Goal: Information Seeking & Learning: Find specific fact

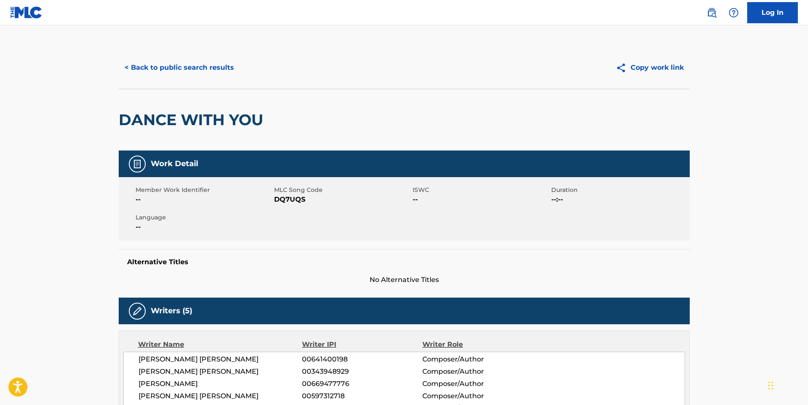
click at [149, 72] on button "< Back to public search results" at bounding box center [179, 67] width 121 height 21
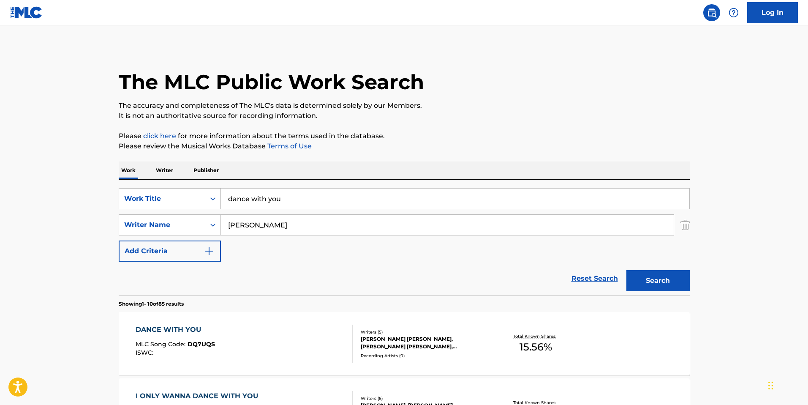
drag, startPoint x: 287, startPoint y: 199, endPoint x: 199, endPoint y: 198, distance: 87.9
click at [199, 198] on div "SearchWithCriteriab3170f59-e8ac-4d7d-8e9d-81a2f57f9b0a Work Title dance with you" at bounding box center [404, 198] width 571 height 21
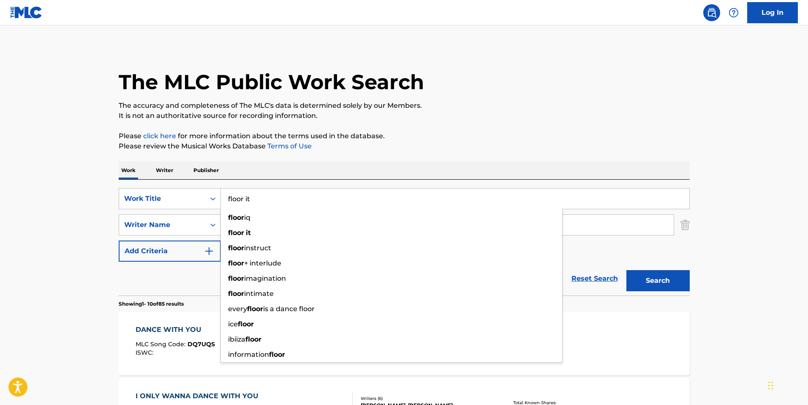
type input "floor it"
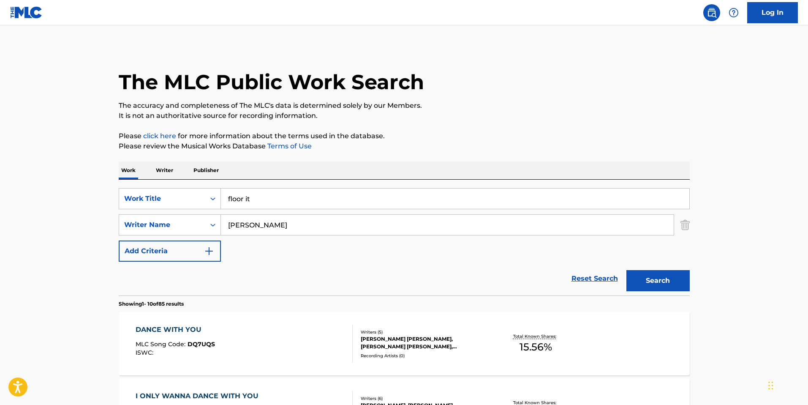
click at [148, 260] on button "Add Criteria" at bounding box center [170, 250] width 102 height 21
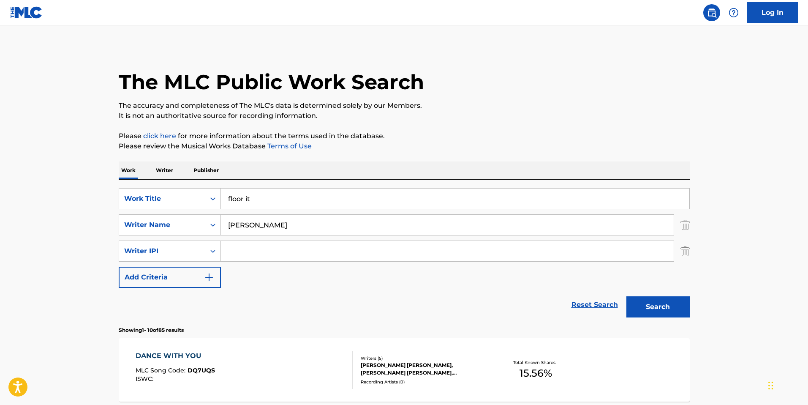
drag, startPoint x: 289, startPoint y: 226, endPoint x: 228, endPoint y: 226, distance: 60.8
click at [228, 226] on input "[PERSON_NAME]" at bounding box center [447, 225] width 453 height 20
type input "[PERSON_NAME]"
click at [626, 296] on button "Search" at bounding box center [657, 306] width 63 height 21
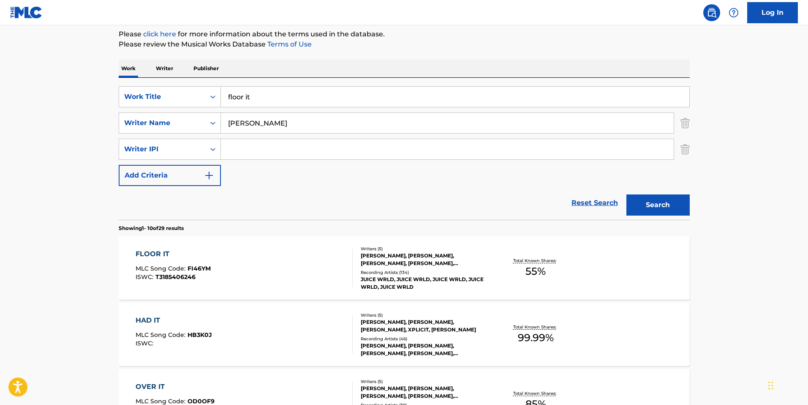
scroll to position [107, 0]
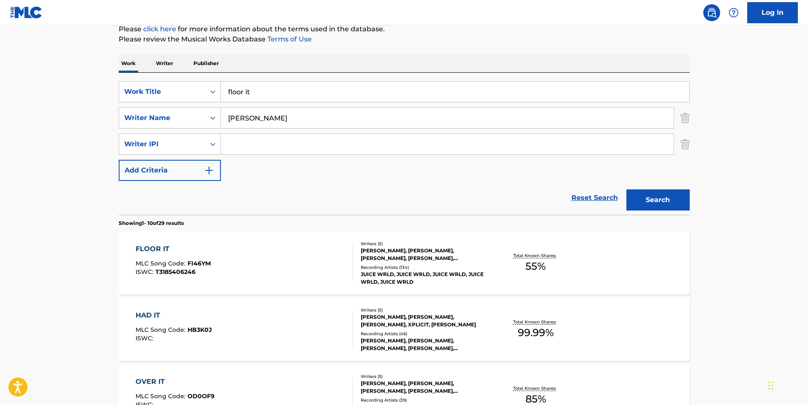
click at [315, 270] on div "FLOOR IT MLC Song Code : FI46YM ISWC : T3185406246" at bounding box center [244, 263] width 217 height 38
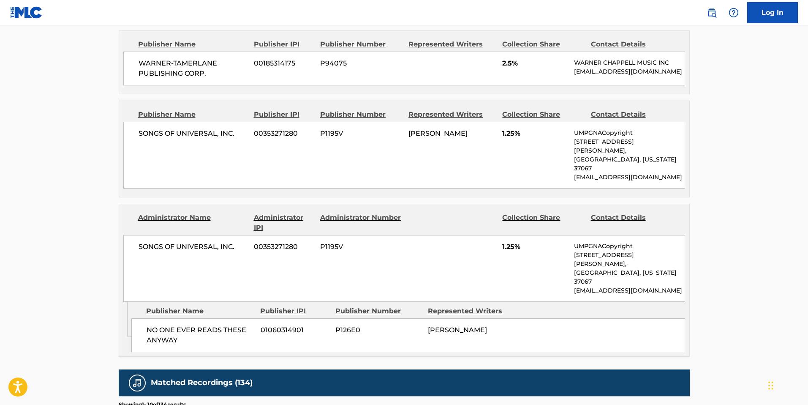
scroll to position [514, 0]
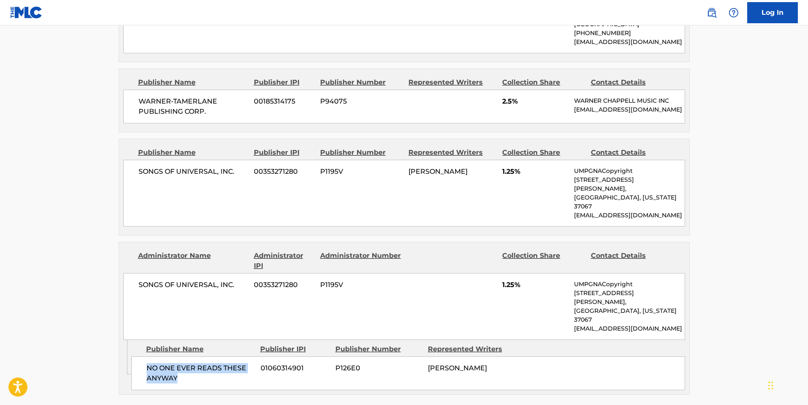
drag, startPoint x: 177, startPoint y: 340, endPoint x: 154, endPoint y: 327, distance: 25.9
click at [147, 363] on span "NO ONE EVER READS THESE ANYWAY" at bounding box center [201, 373] width 108 height 20
click at [301, 363] on span "01060314901" at bounding box center [295, 368] width 68 height 10
drag, startPoint x: 311, startPoint y: 332, endPoint x: 131, endPoint y: 330, distance: 180.0
click at [131, 356] on div "NO ONE EVER READS THESE ANYWAY 01060314901 P126E0 [PERSON_NAME]" at bounding box center [408, 373] width 554 height 34
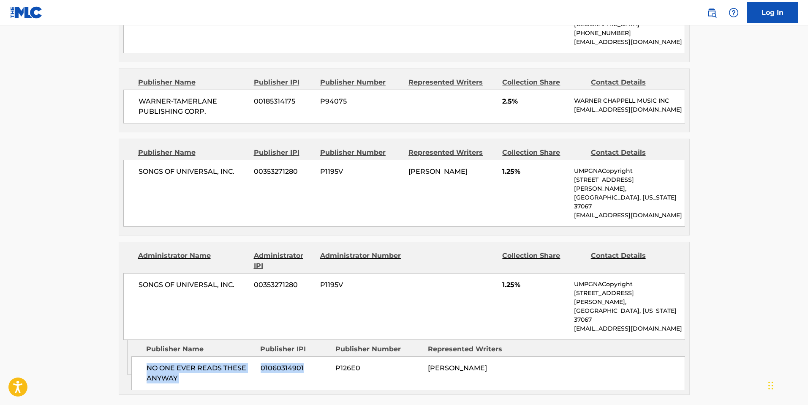
copy div "NO ONE EVER READS THESE ANYWAY 01060314901"
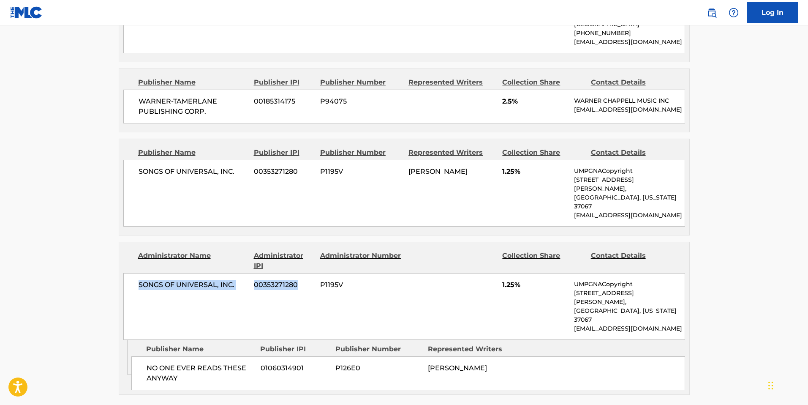
drag, startPoint x: 294, startPoint y: 263, endPoint x: 137, endPoint y: 262, distance: 157.6
click at [137, 273] on div "SONGS OF UNIVERSAL, INC. 00353271280 P1195V 1.25% UMPGNACopyright [STREET_ADDRE…" at bounding box center [404, 306] width 562 height 67
copy div "SONGS OF UNIVERSAL, INC. 00353271280"
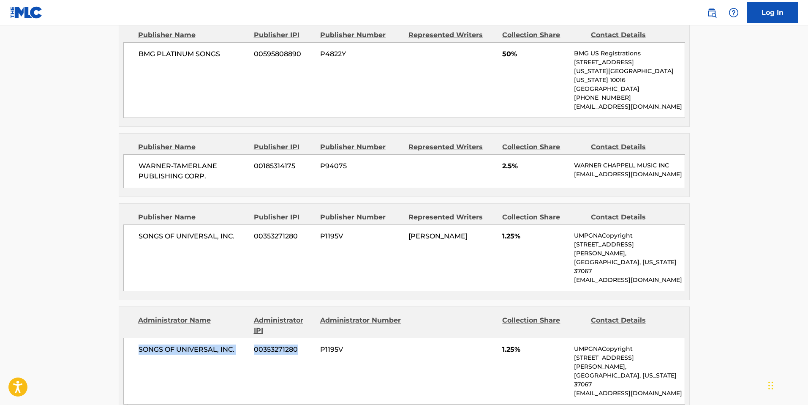
scroll to position [445, 0]
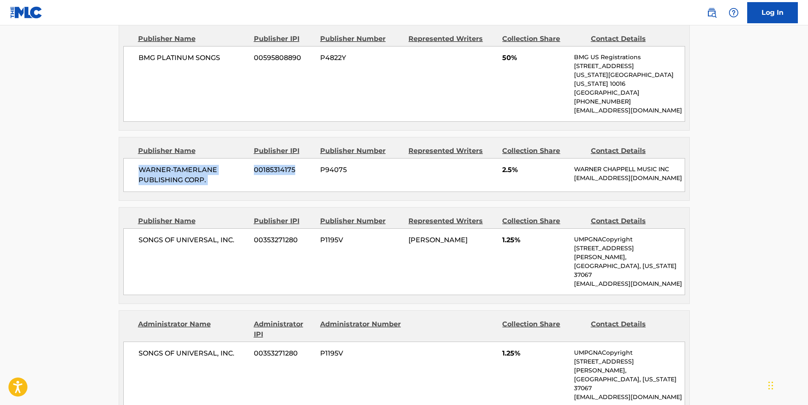
drag, startPoint x: 298, startPoint y: 159, endPoint x: 127, endPoint y: 155, distance: 171.1
click at [127, 158] on div "WARNER-[PERSON_NAME] PUBLISHING CORP. 00185314175 P94075 2.5% [PERSON_NAME] MUS…" at bounding box center [404, 175] width 562 height 34
copy div "WARNER-[PERSON_NAME] PUBLISHING CORP. 00185314175"
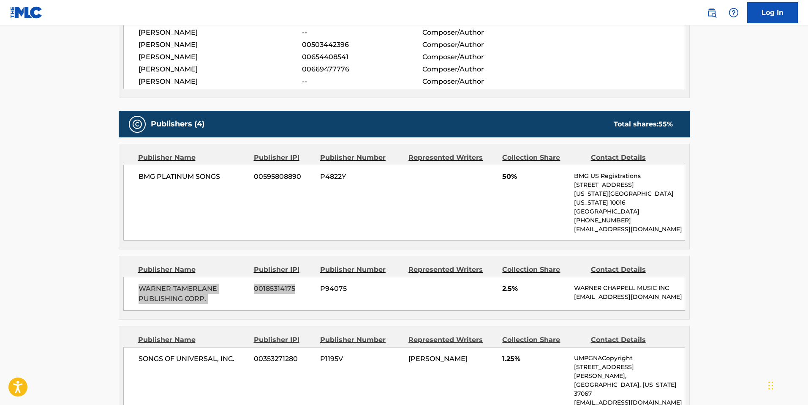
scroll to position [326, 0]
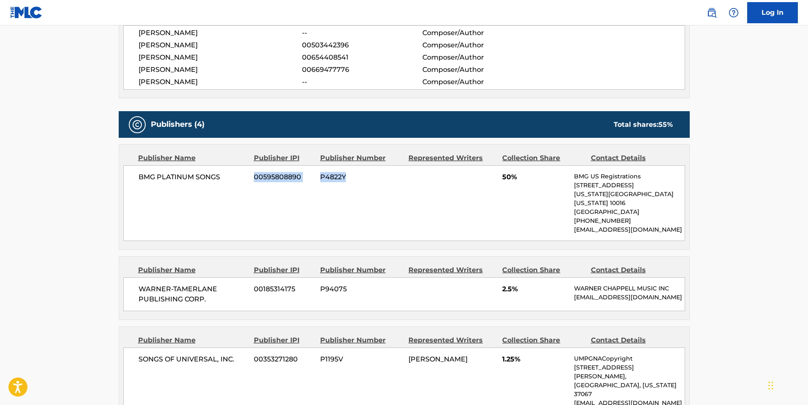
drag, startPoint x: 356, startPoint y: 177, endPoint x: 251, endPoint y: 177, distance: 104.3
click at [251, 177] on div "BMG PLATINUM SONGS 00595808890 P4822Y 50% BMG US Registrations [STREET_ADDRESS]…" at bounding box center [404, 203] width 562 height 76
click at [285, 186] on div "BMG PLATINUM SONGS 00595808890 P4822Y 50% BMG US Registrations [STREET_ADDRESS]…" at bounding box center [404, 203] width 562 height 76
drag, startPoint x: 302, startPoint y: 178, endPoint x: 120, endPoint y: 172, distance: 182.2
click at [120, 172] on div "Publisher Name Publisher IPI Publisher Number Represented Writers Collection Sh…" at bounding box center [404, 196] width 570 height 105
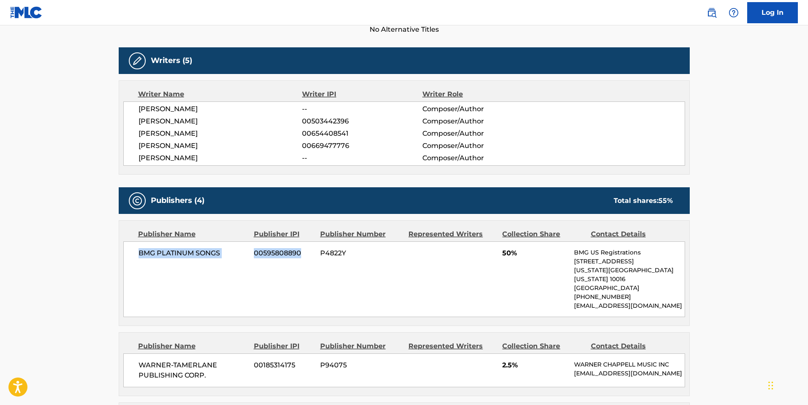
scroll to position [249, 0]
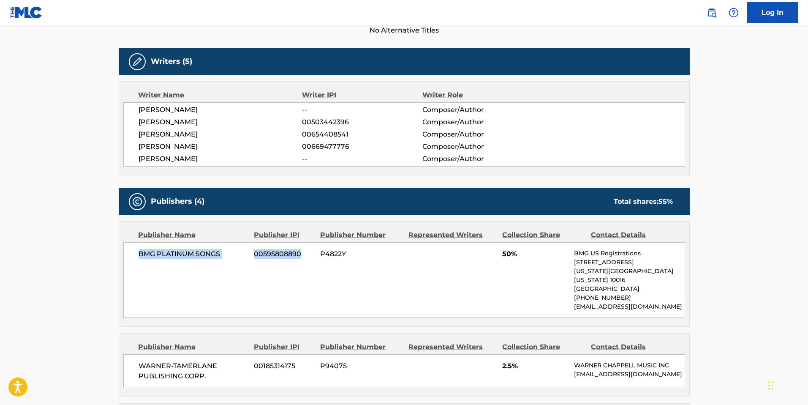
copy div "BMG PLATINUM SONGS 00595808890"
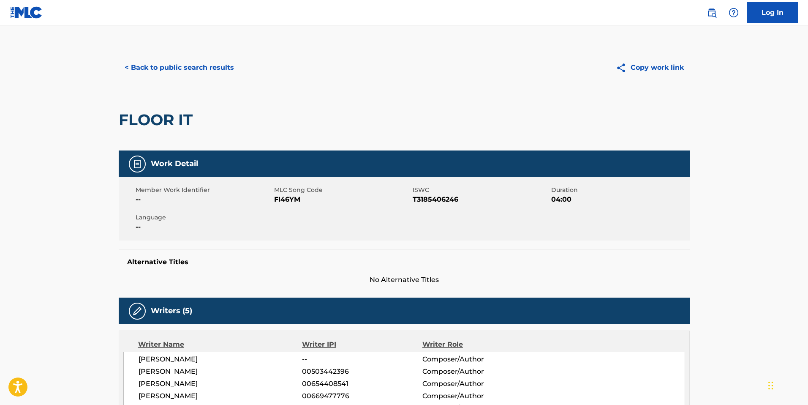
click at [162, 74] on button "< Back to public search results" at bounding box center [179, 67] width 121 height 21
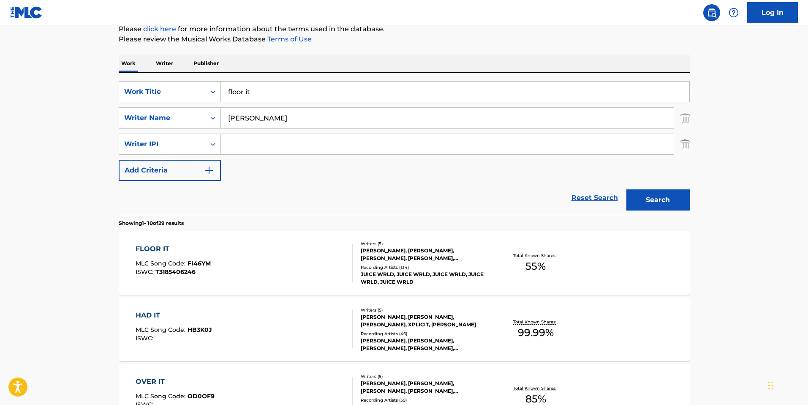
drag, startPoint x: 272, startPoint y: 91, endPoint x: 224, endPoint y: 91, distance: 48.2
click at [224, 91] on input "floor it" at bounding box center [455, 92] width 468 height 20
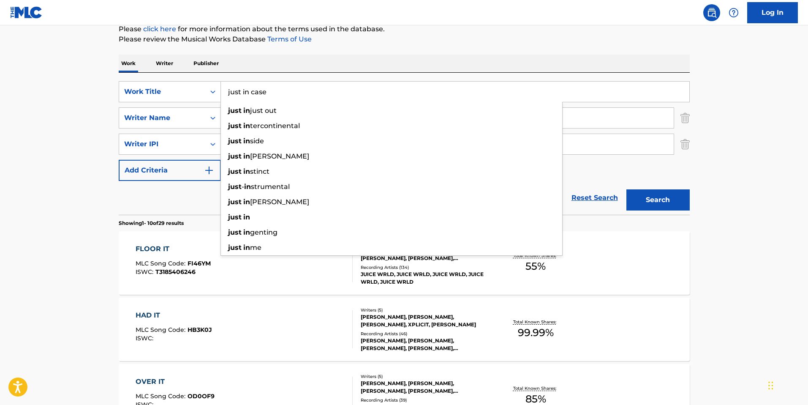
type input "just in case"
click at [626, 189] on button "Search" at bounding box center [657, 199] width 63 height 21
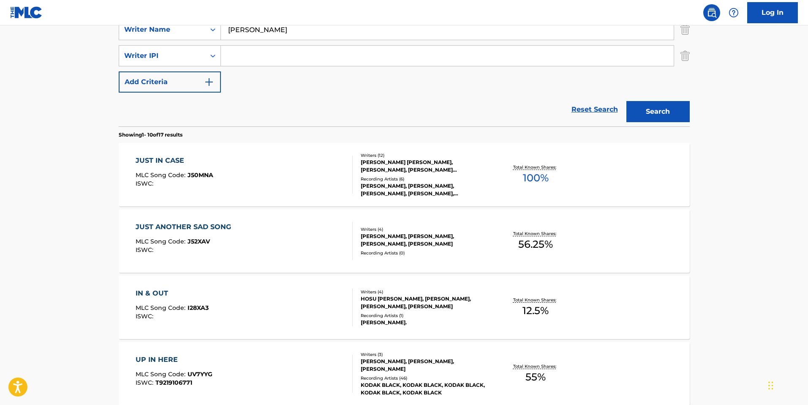
scroll to position [226, 0]
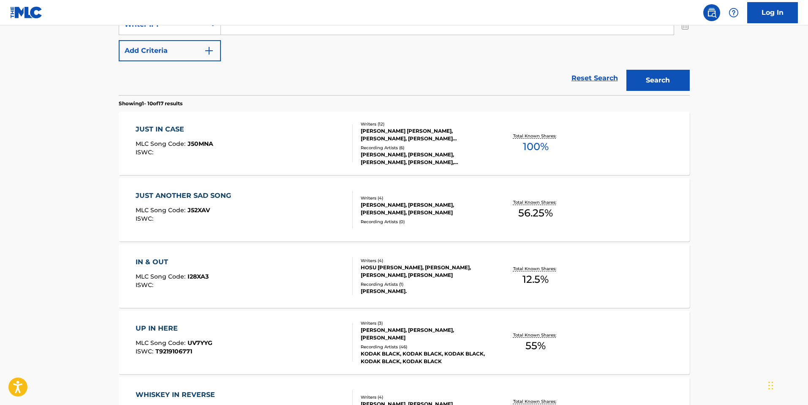
click at [305, 163] on div "JUST IN CASE MLC Song Code : J50MNA ISWC : Writers ( 12 ) [PERSON_NAME] [PERSON…" at bounding box center [404, 143] width 571 height 63
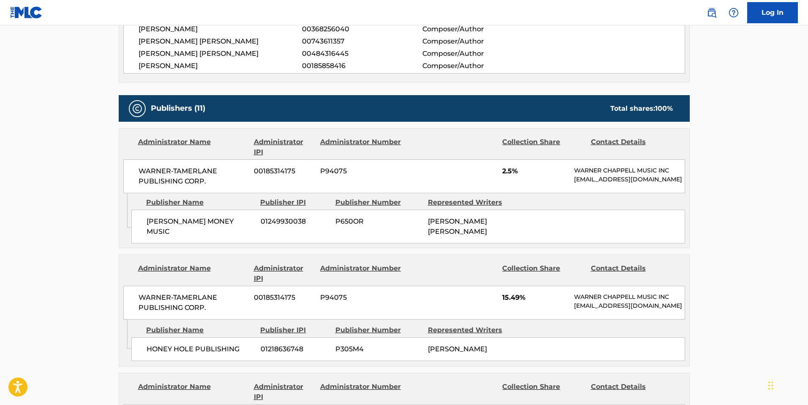
scroll to position [429, 0]
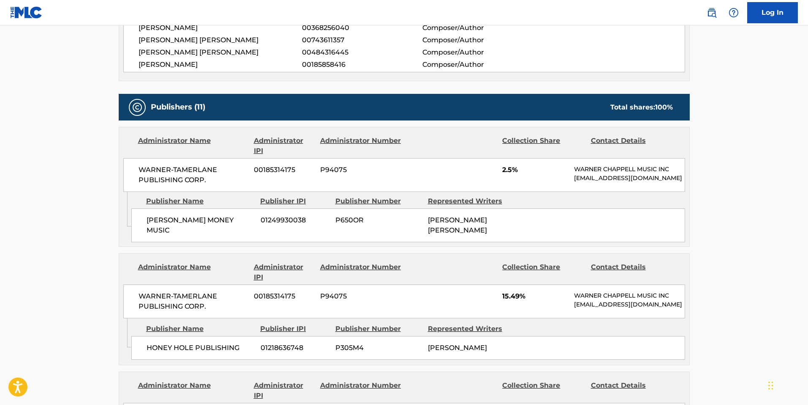
click at [304, 225] on span "01249930038" at bounding box center [295, 220] width 68 height 10
drag, startPoint x: 307, startPoint y: 228, endPoint x: 147, endPoint y: 227, distance: 159.7
click at [147, 227] on div "[PERSON_NAME] MONEY MUSIC 01249930038 P650OR [PERSON_NAME] [PERSON_NAME]" at bounding box center [408, 225] width 554 height 34
copy div "[PERSON_NAME] MONEY MUSIC 01249930038"
drag, startPoint x: 297, startPoint y: 172, endPoint x: 130, endPoint y: 168, distance: 167.3
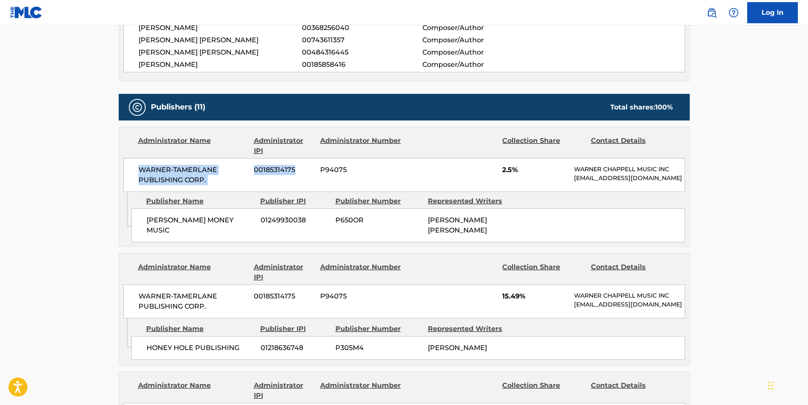
click at [130, 168] on div "WARNER-[PERSON_NAME] PUBLISHING CORP. 00185314175 P94075 2.5% [PERSON_NAME] MUS…" at bounding box center [404, 175] width 562 height 34
copy div "WARNER-[PERSON_NAME] PUBLISHING CORP. 00185314175"
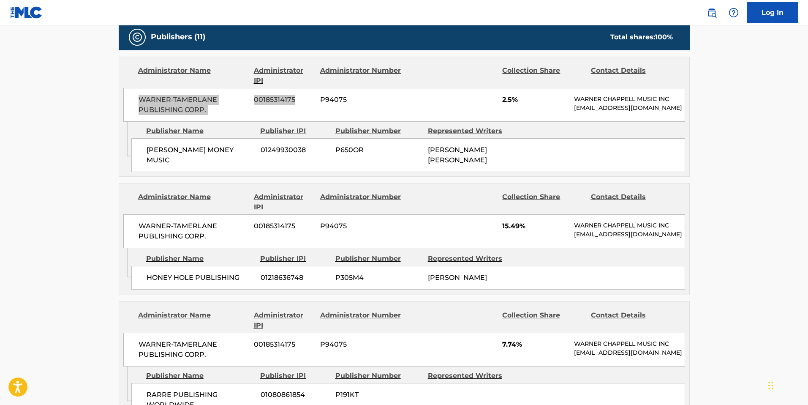
scroll to position [503, 0]
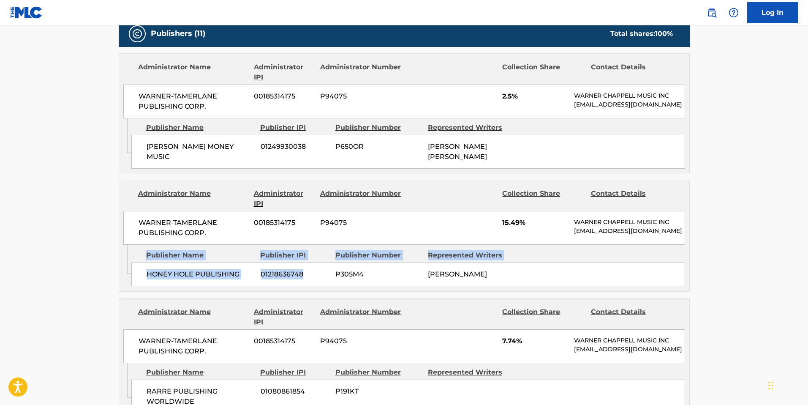
drag, startPoint x: 305, startPoint y: 278, endPoint x: 116, endPoint y: 273, distance: 188.9
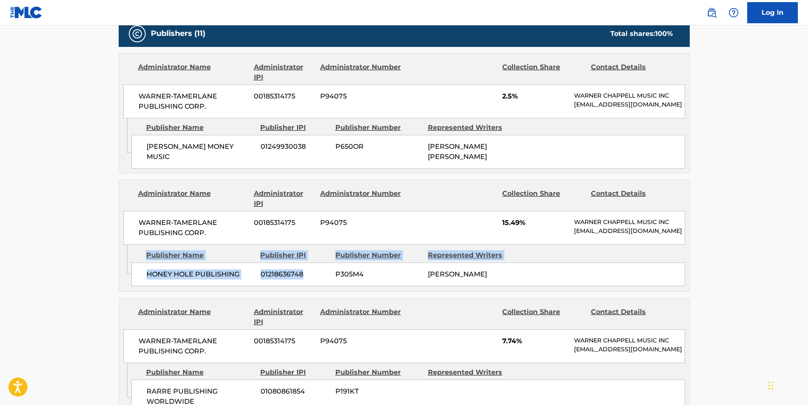
drag, startPoint x: 289, startPoint y: 278, endPoint x: 124, endPoint y: 271, distance: 165.7
click at [124, 271] on div "Admin Original Publisher Connecting Line Publisher Name Publisher IPI Publisher…" at bounding box center [404, 268] width 570 height 46
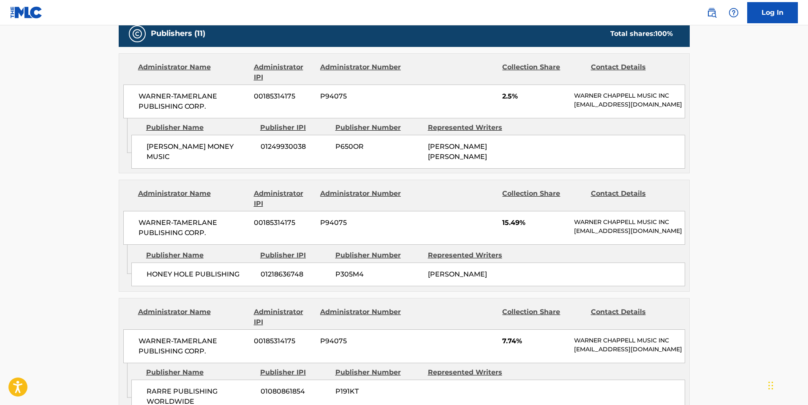
click at [275, 291] on div "Admin Original Publisher Connecting Line Publisher Name Publisher IPI Publisher…" at bounding box center [404, 268] width 570 height 46
drag, startPoint x: 282, startPoint y: 281, endPoint x: 147, endPoint y: 280, distance: 135.2
click at [147, 280] on div "HONEY HOLE PUBLISHING 01218636748 P305M4 [PERSON_NAME]" at bounding box center [408, 274] width 554 height 24
copy div "HONEY HOLE PUBLISHING 01218636748"
drag, startPoint x: 298, startPoint y: 219, endPoint x: 122, endPoint y: 215, distance: 175.8
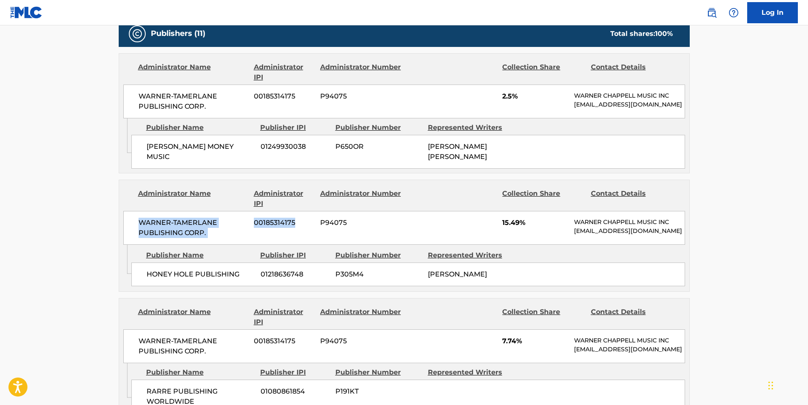
click at [122, 215] on div "Administrator Name Administrator IPI Administrator Number Collection Share Cont…" at bounding box center [404, 212] width 570 height 65
copy div "WARNER-[PERSON_NAME] PUBLISHING CORP. 00185314175"
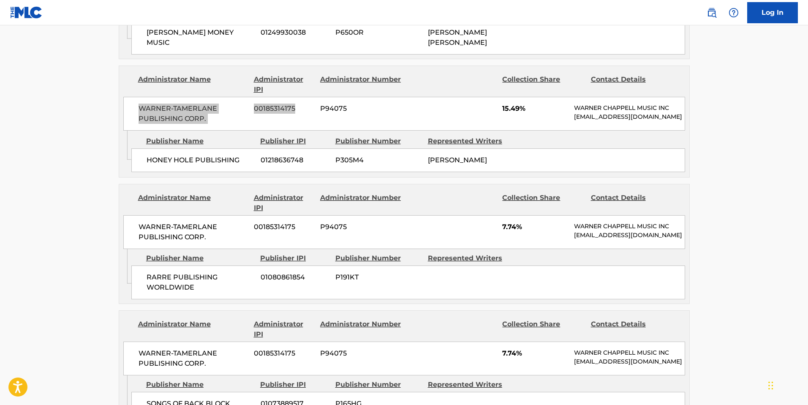
scroll to position [632, 0]
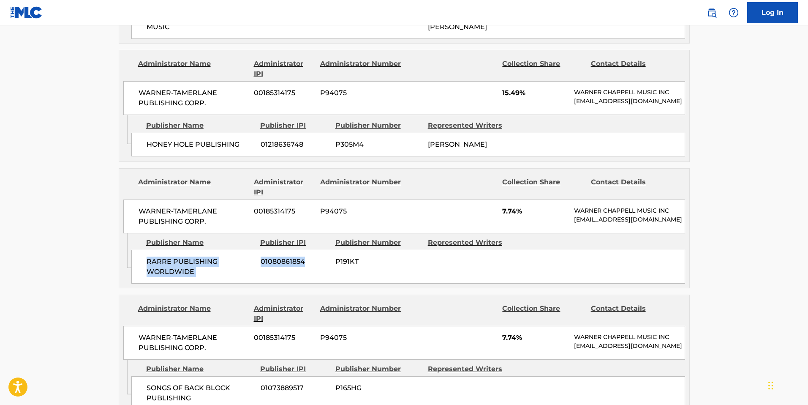
drag, startPoint x: 311, startPoint y: 272, endPoint x: 147, endPoint y: 272, distance: 163.5
click at [147, 272] on div "RARRE PUBLISHING WORLDWIDE 01080861854 P191KT" at bounding box center [408, 267] width 554 height 34
copy div "RARRE PUBLISHING WORLDWIDE 01080861854"
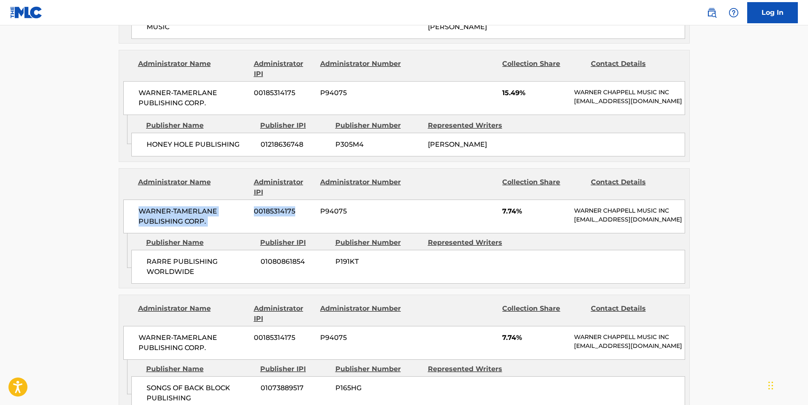
drag, startPoint x: 297, startPoint y: 217, endPoint x: 139, endPoint y: 215, distance: 158.0
click at [139, 215] on div "WARNER-[PERSON_NAME] PUBLISHING CORP. 00185314175 P94075 7.74% [PERSON_NAME] MU…" at bounding box center [404, 216] width 562 height 34
copy div "WARNER-[PERSON_NAME] PUBLISHING CORP. 00185314175"
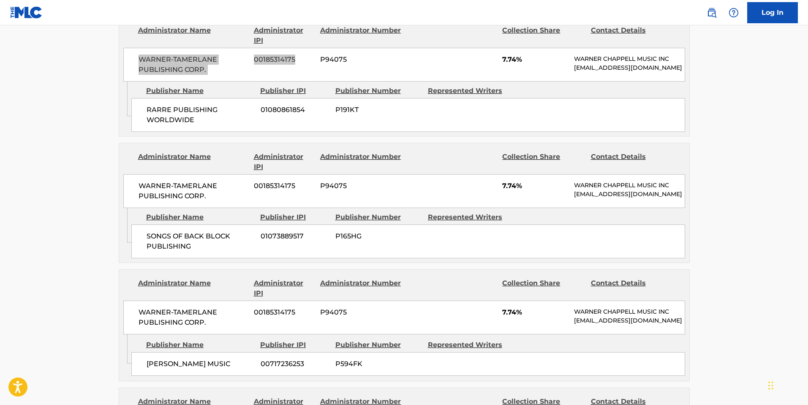
scroll to position [787, 0]
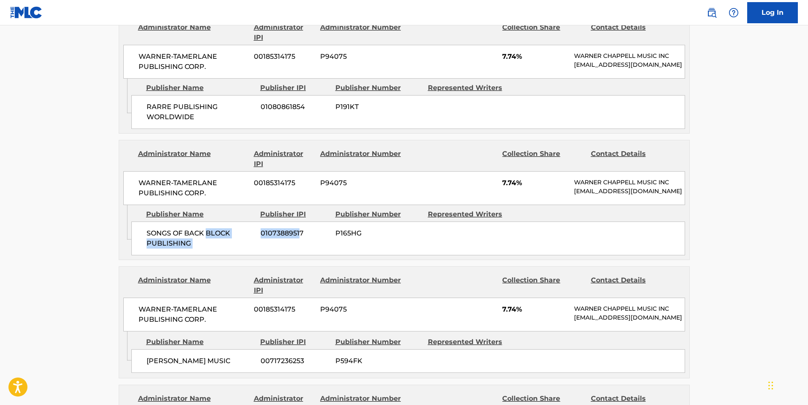
drag, startPoint x: 301, startPoint y: 251, endPoint x: 208, endPoint y: 248, distance: 93.0
click at [208, 248] on div "SONGS OF BACK BLOCK PUBLISHING 01073889517 P165HG" at bounding box center [408, 238] width 554 height 34
click at [317, 238] on span "01073889517" at bounding box center [295, 233] width 68 height 10
drag, startPoint x: 321, startPoint y: 252, endPoint x: 143, endPoint y: 249, distance: 177.9
click at [143, 249] on div "SONGS OF BACK BLOCK PUBLISHING 01073889517 P165HG" at bounding box center [408, 238] width 554 height 34
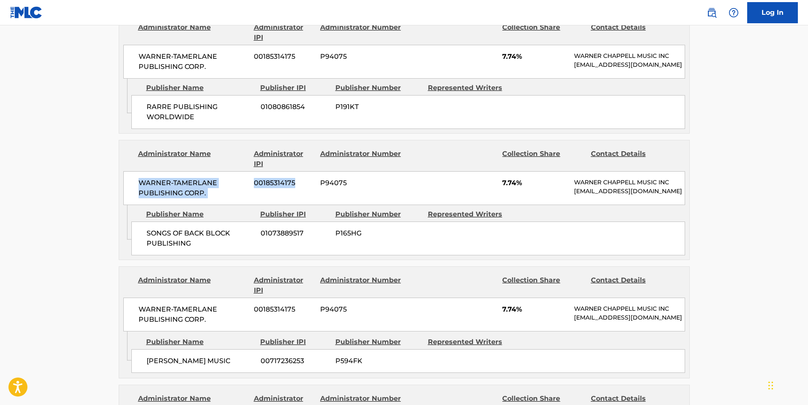
drag, startPoint x: 275, startPoint y: 193, endPoint x: 123, endPoint y: 189, distance: 152.1
click at [123, 189] on div "WARNER-[PERSON_NAME] PUBLISHING CORP. 00185314175 P94075 7.74% [PERSON_NAME] MU…" at bounding box center [404, 188] width 562 height 34
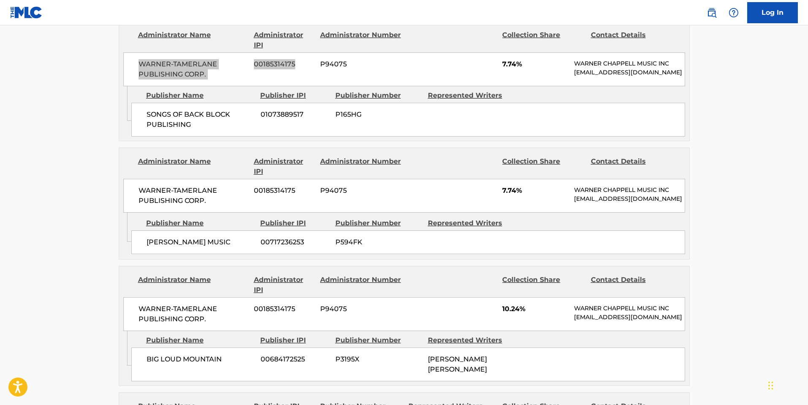
scroll to position [907, 0]
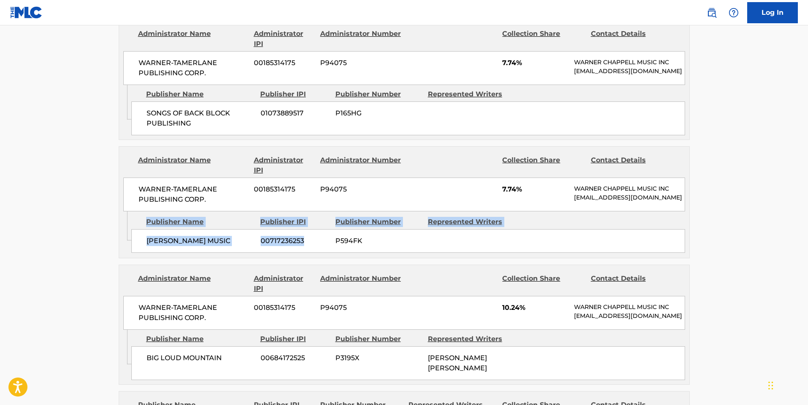
drag, startPoint x: 303, startPoint y: 264, endPoint x: 127, endPoint y: 262, distance: 176.6
click at [126, 258] on div "Admin Original Publisher Connecting Line Publisher Name Publisher IPI Publisher…" at bounding box center [404, 234] width 570 height 46
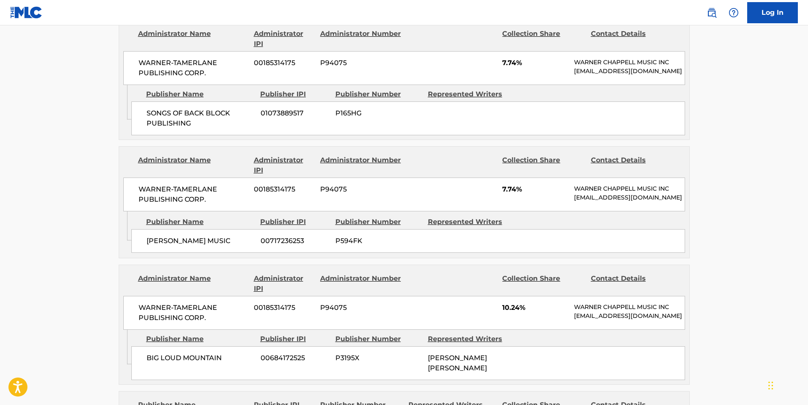
click at [253, 246] on span "[PERSON_NAME] MUSIC" at bounding box center [201, 241] width 108 height 10
drag, startPoint x: 313, startPoint y: 264, endPoint x: 148, endPoint y: 264, distance: 164.8
click at [148, 253] on div "[PERSON_NAME] MUSIC 00717236253 P594FK" at bounding box center [408, 241] width 554 height 24
drag, startPoint x: 300, startPoint y: 206, endPoint x: 117, endPoint y: 205, distance: 182.1
click at [117, 205] on div "< Back to public search results Copy work link JUST IN CASE Work Detail Member …" at bounding box center [404, 212] width 591 height 2146
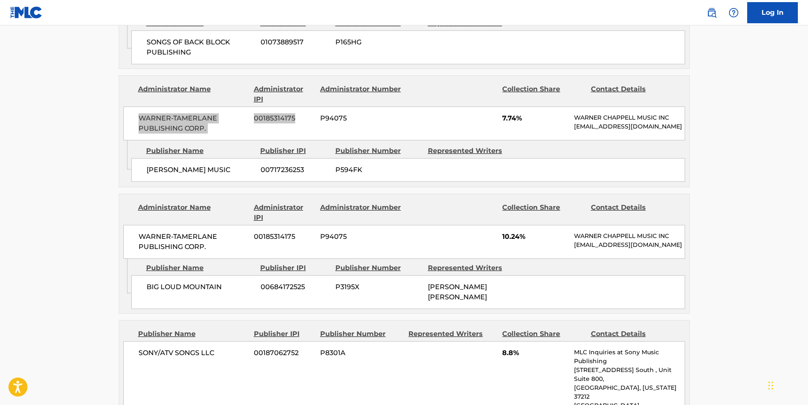
scroll to position [979, 0]
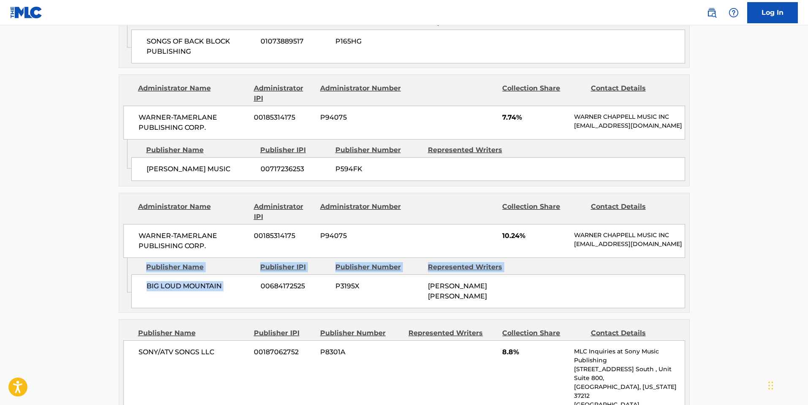
drag, startPoint x: 288, startPoint y: 310, endPoint x: 124, endPoint y: 308, distance: 163.9
click at [124, 308] on div "Admin Original Publisher Connecting Line Publisher Name Publisher IPI Publisher…" at bounding box center [404, 285] width 570 height 54
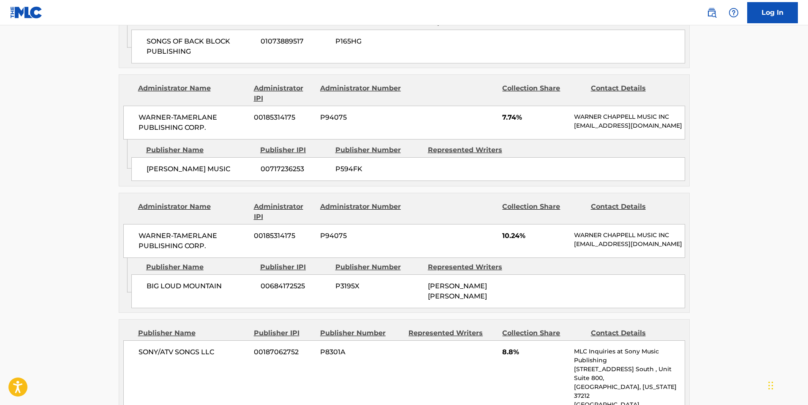
click at [246, 312] on div "Admin Original Publisher Connecting Line Publisher Name Publisher IPI Publisher…" at bounding box center [404, 285] width 570 height 54
drag, startPoint x: 308, startPoint y: 320, endPoint x: 142, endPoint y: 317, distance: 165.6
click at [142, 308] on div "BIG LOUD MOUNTAIN 00684172525 P3195X [PERSON_NAME] [PERSON_NAME]" at bounding box center [408, 291] width 554 height 34
drag, startPoint x: 304, startPoint y: 261, endPoint x: 140, endPoint y: 260, distance: 163.9
click at [140, 258] on div "WARNER-[PERSON_NAME] PUBLISHING CORP. 00185314175 P94075 10.24% [PERSON_NAME] M…" at bounding box center [404, 241] width 562 height 34
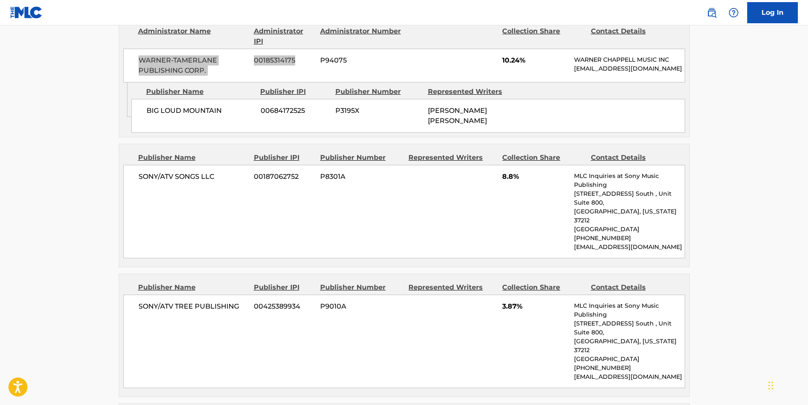
scroll to position [1157, 0]
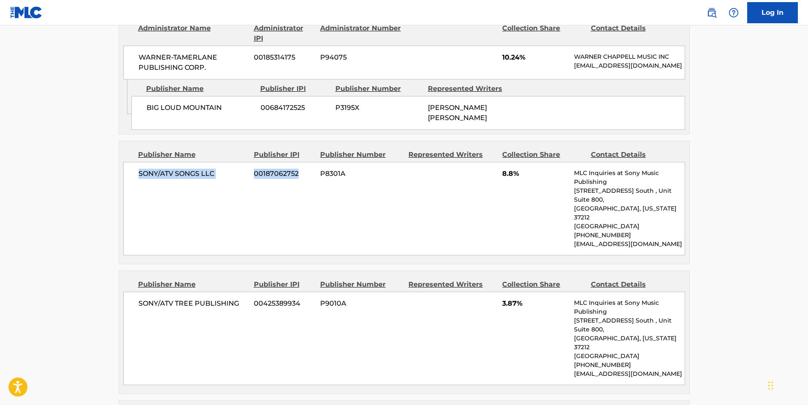
drag, startPoint x: 282, startPoint y: 196, endPoint x: 125, endPoint y: 196, distance: 157.6
click at [125, 196] on div "SONY/ATV SONGS LLC 00187062752 P8301A 8.8% MLC Inquiries at Sony Music Publishi…" at bounding box center [404, 208] width 562 height 93
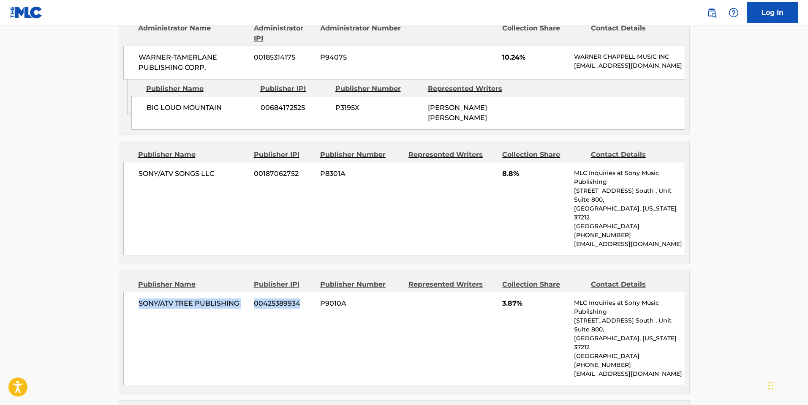
drag, startPoint x: 305, startPoint y: 308, endPoint x: 127, endPoint y: 307, distance: 177.9
click at [127, 307] on div "SONY/ATV TREE PUBLISHING 00425389934 P9010A 3.87% MLC Inquiries at Sony Music P…" at bounding box center [404, 337] width 562 height 93
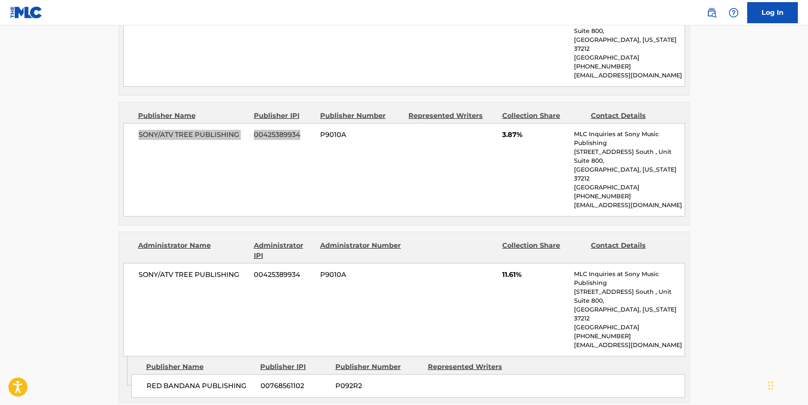
scroll to position [1356, 0]
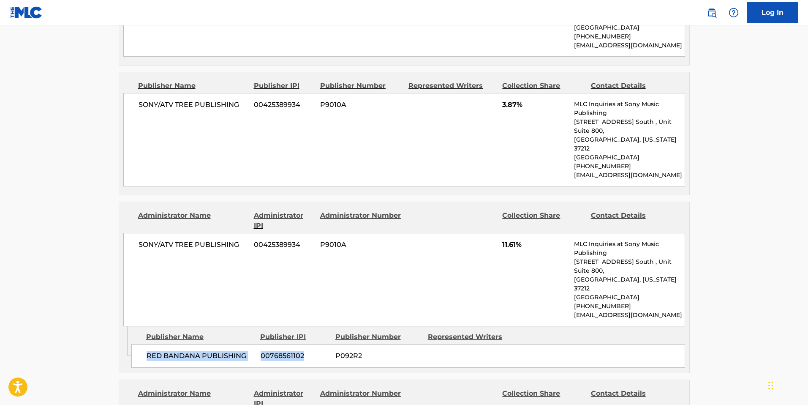
drag, startPoint x: 319, startPoint y: 324, endPoint x: 138, endPoint y: 323, distance: 181.2
click at [138, 344] on div "RED BANDANA PUBLISHING 00768561102 P092R2" at bounding box center [408, 356] width 554 height 24
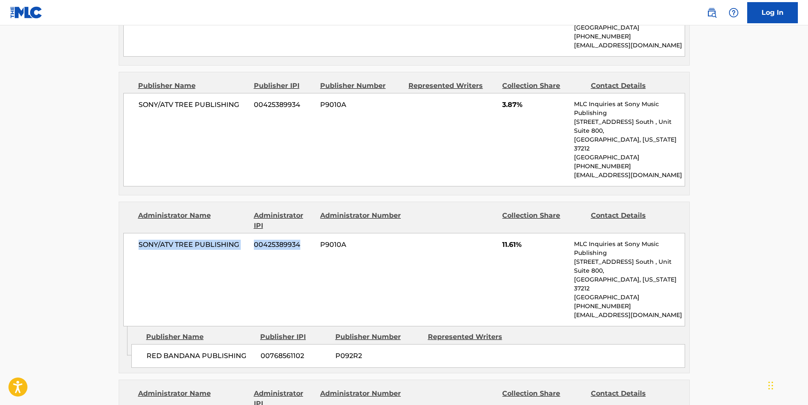
drag, startPoint x: 305, startPoint y: 234, endPoint x: 104, endPoint y: 233, distance: 200.7
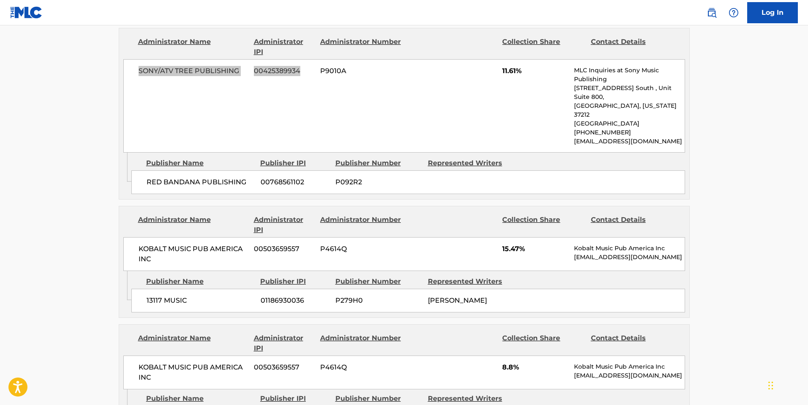
scroll to position [1533, 0]
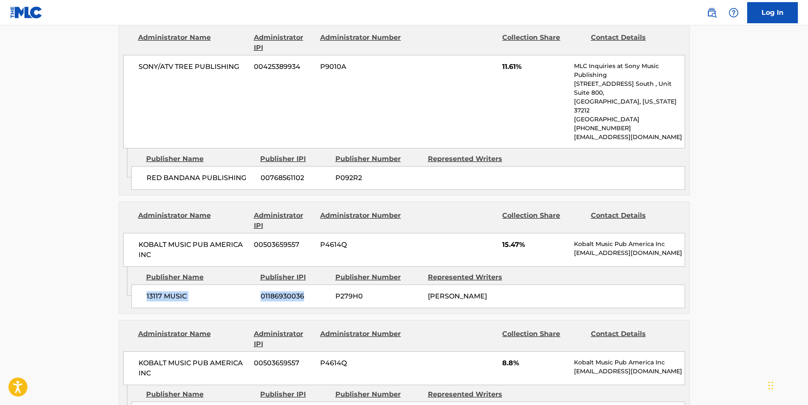
drag, startPoint x: 304, startPoint y: 262, endPoint x: 139, endPoint y: 260, distance: 164.8
click at [139, 284] on div "13117 MUSIC 01186930036 P279H0 [PERSON_NAME]" at bounding box center [408, 296] width 554 height 24
drag, startPoint x: 298, startPoint y: 212, endPoint x: 128, endPoint y: 212, distance: 170.2
click at [128, 233] on div "KOBALT MUSIC PUB AMERICA INC 00503659557 P4614Q 15.47% Kobalt Music Pub America…" at bounding box center [404, 250] width 562 height 34
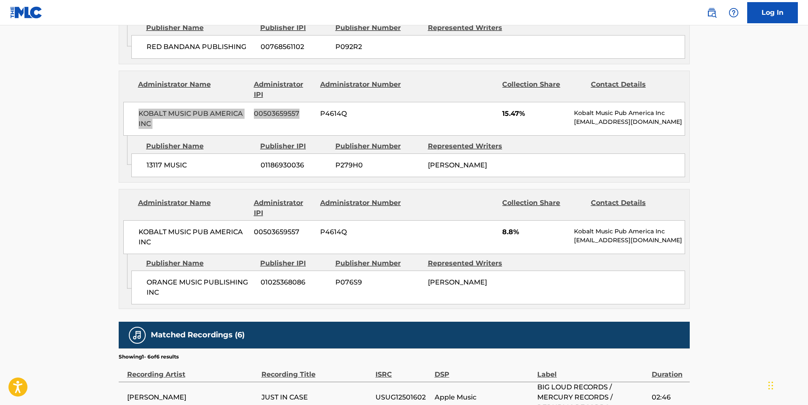
scroll to position [1662, 0]
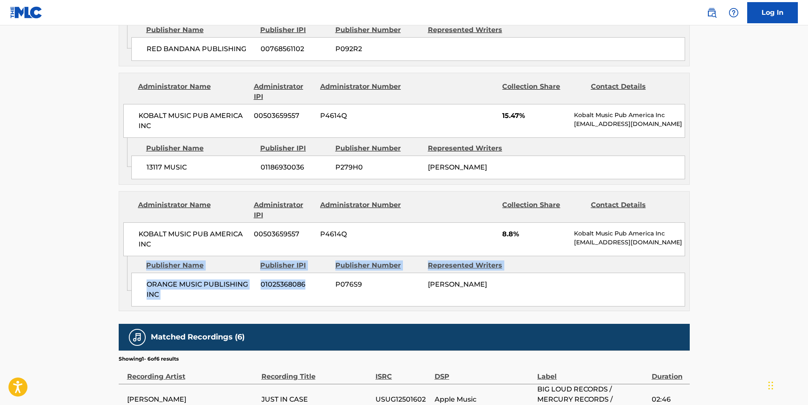
drag, startPoint x: 278, startPoint y: 274, endPoint x: 88, endPoint y: 264, distance: 190.3
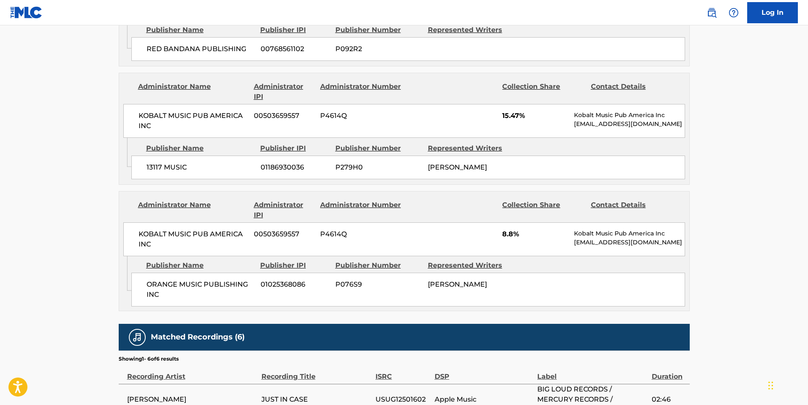
click at [201, 279] on span "ORANGE MUSIC PUBLISHING INC" at bounding box center [201, 289] width 108 height 20
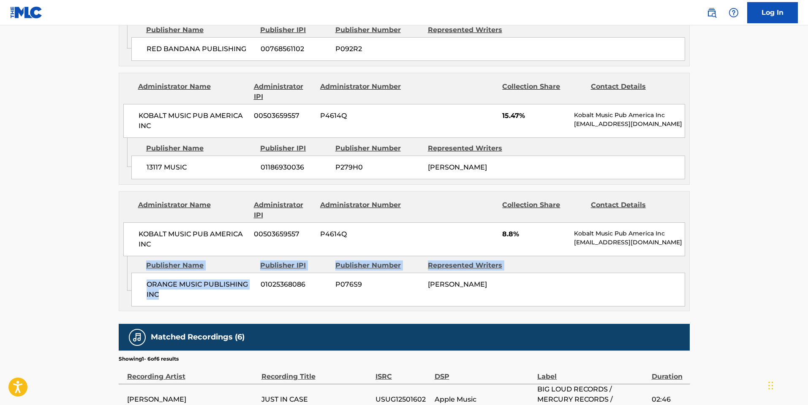
drag, startPoint x: 210, startPoint y: 273, endPoint x: 127, endPoint y: 258, distance: 85.0
click at [127, 258] on div "Admin Original Publisher Connecting Line Publisher Name Publisher IPI Publisher…" at bounding box center [404, 283] width 570 height 54
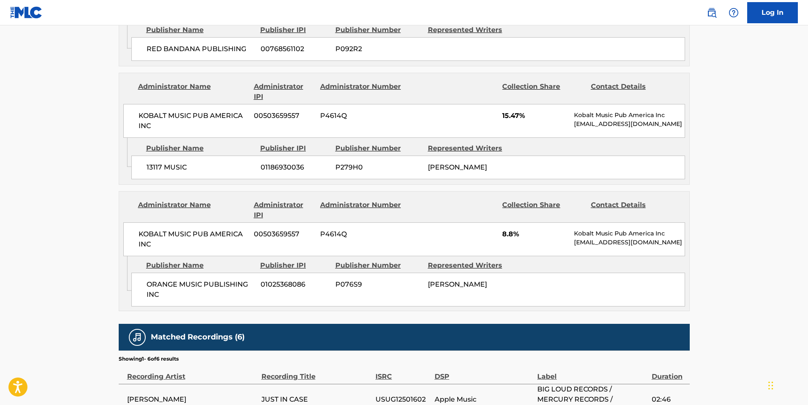
click at [307, 279] on span "01025368086" at bounding box center [295, 284] width 68 height 10
drag, startPoint x: 311, startPoint y: 259, endPoint x: 145, endPoint y: 258, distance: 166.4
click at [145, 272] on div "ORANGE MUSIC PUBLISHING INC 01025368086 P076S9 [PERSON_NAME]" at bounding box center [408, 289] width 554 height 34
